Goal: Information Seeking & Learning: Find specific page/section

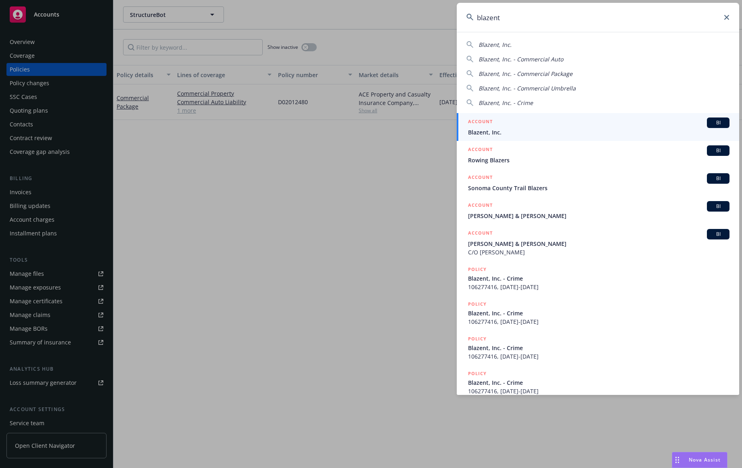
type input "blazent"
click at [559, 117] on div "ACCOUNT BI" at bounding box center [599, 122] width 262 height 10
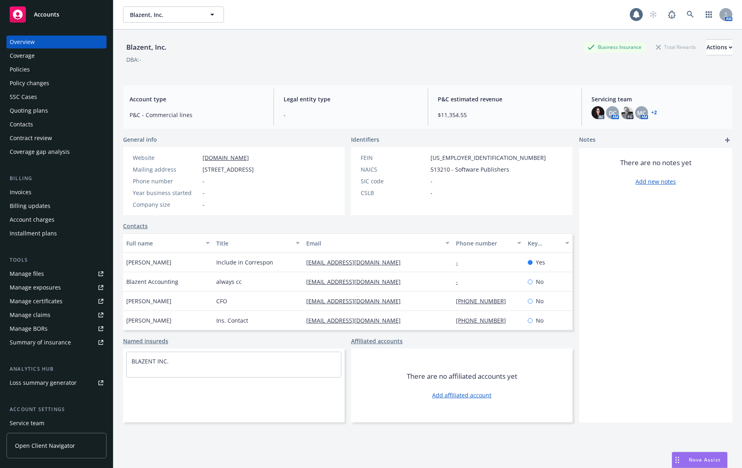
click at [67, 72] on div "Policies" at bounding box center [57, 69] width 94 height 13
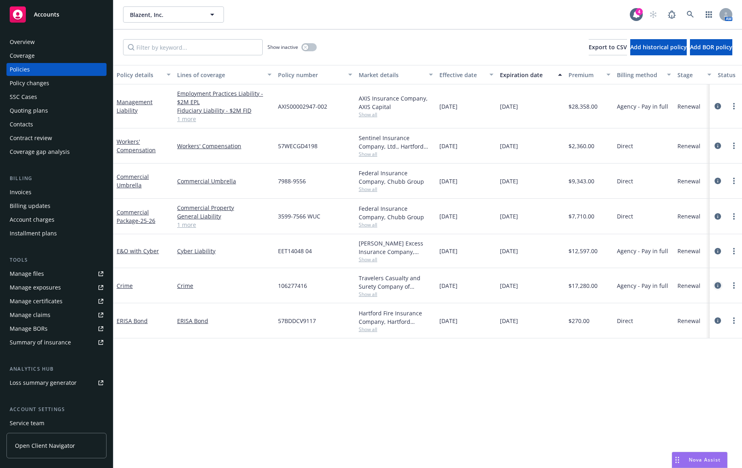
click at [718, 284] on icon "circleInformation" at bounding box center [718, 285] width 6 height 6
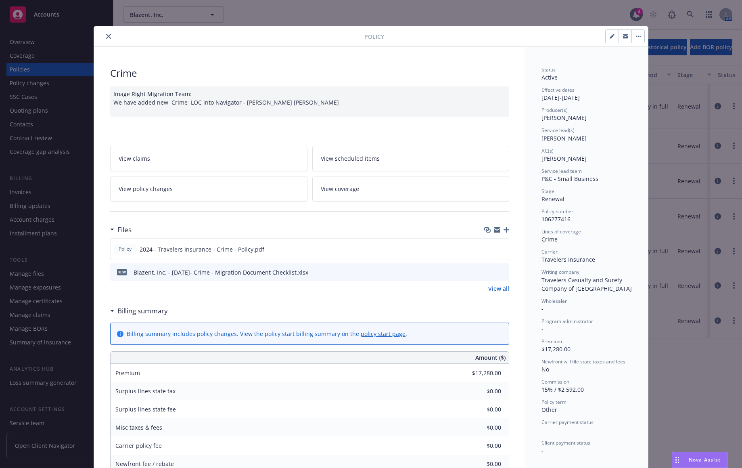
click at [108, 36] on button "close" at bounding box center [109, 36] width 10 height 10
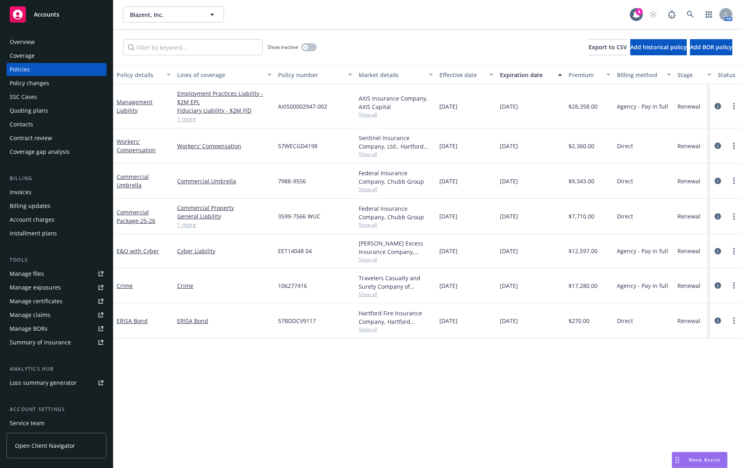
click at [209, 390] on div "Policy details Lines of coverage Policy number Market details Effective date Ex…" at bounding box center [427, 266] width 629 height 403
